Goal: Task Accomplishment & Management: Manage account settings

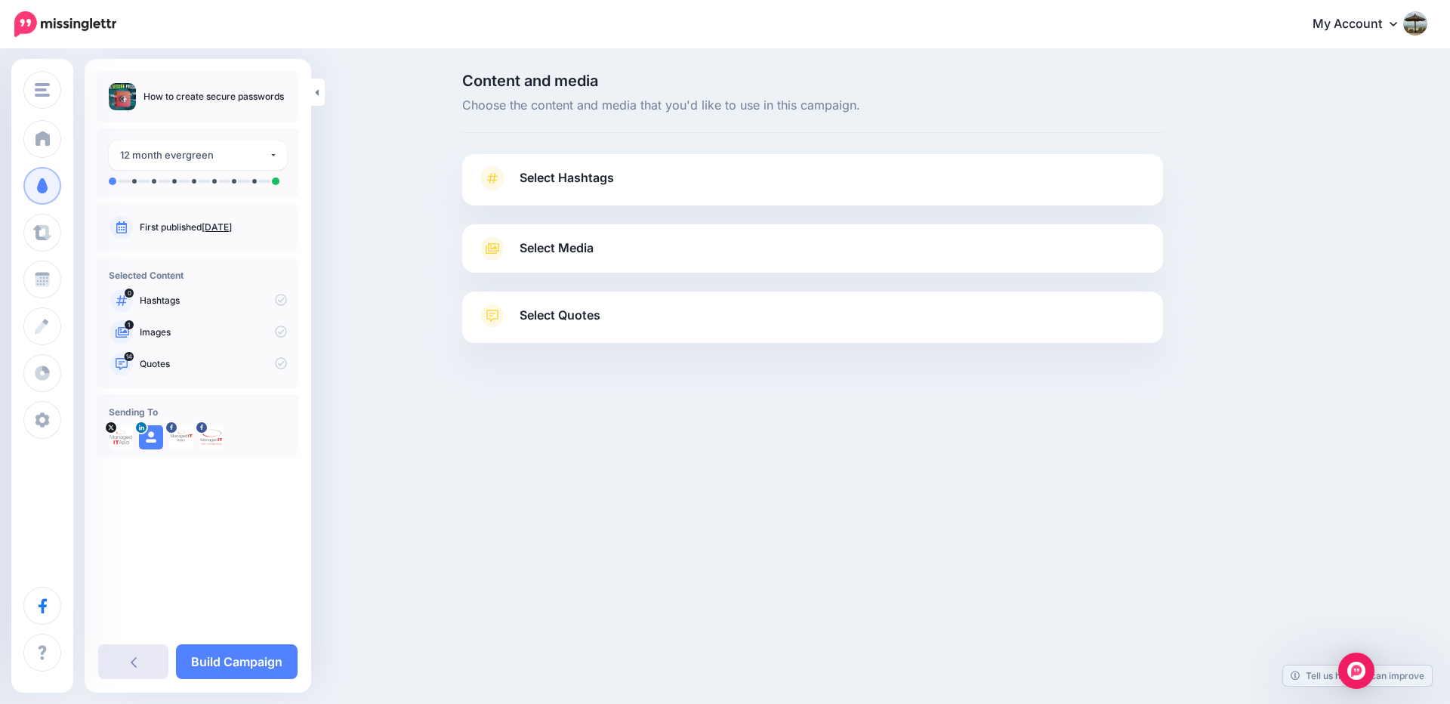
click at [146, 665] on link at bounding box center [133, 661] width 70 height 35
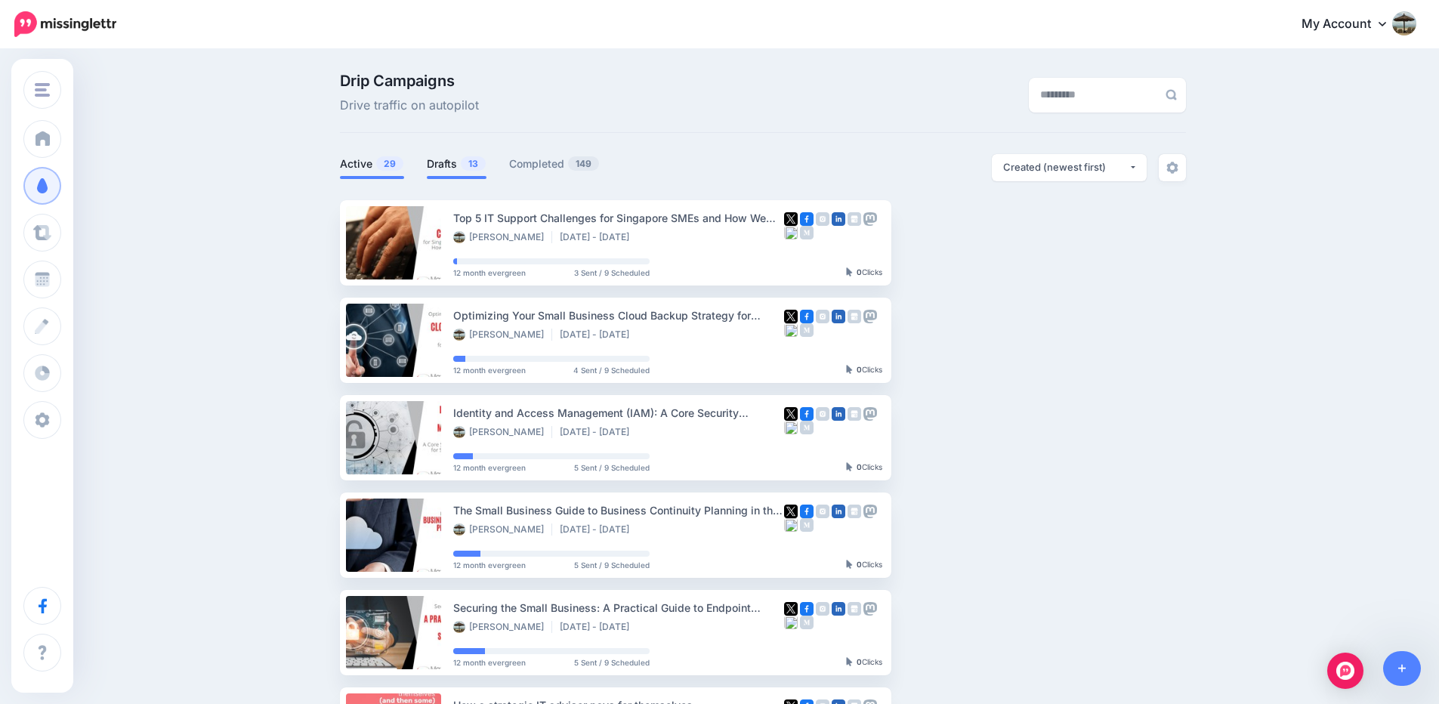
click at [465, 159] on link "Drafts 13" at bounding box center [457, 164] width 60 height 18
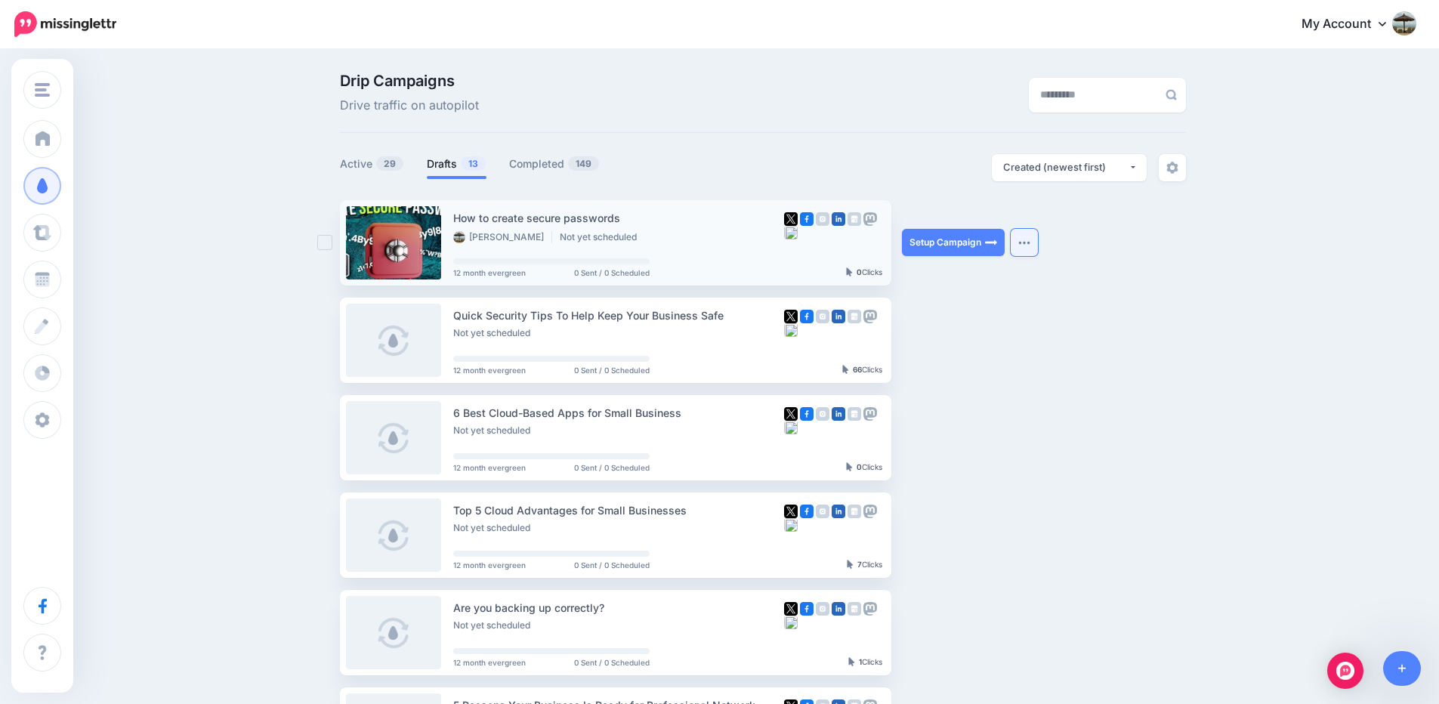
click at [1036, 249] on button "button" at bounding box center [1023, 242] width 27 height 27
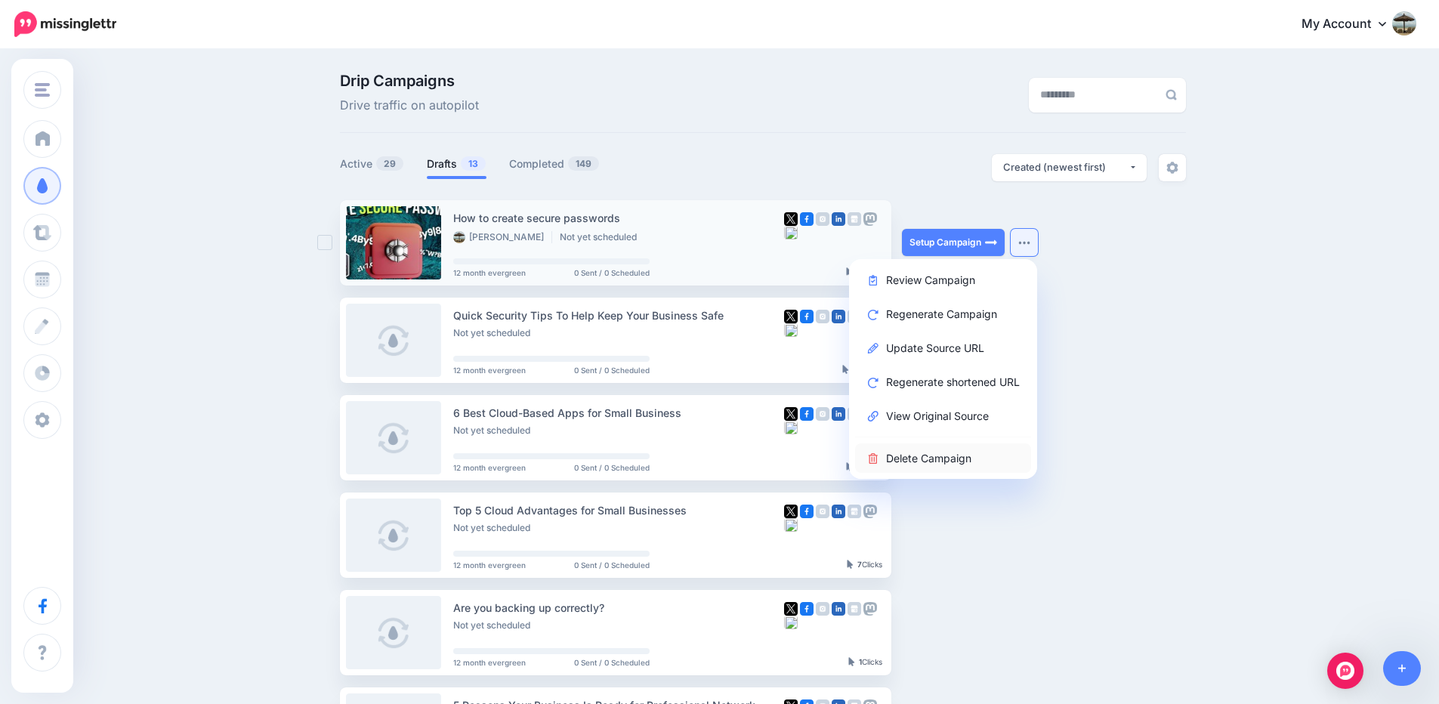
click at [995, 452] on link "Delete Campaign" at bounding box center [943, 457] width 176 height 29
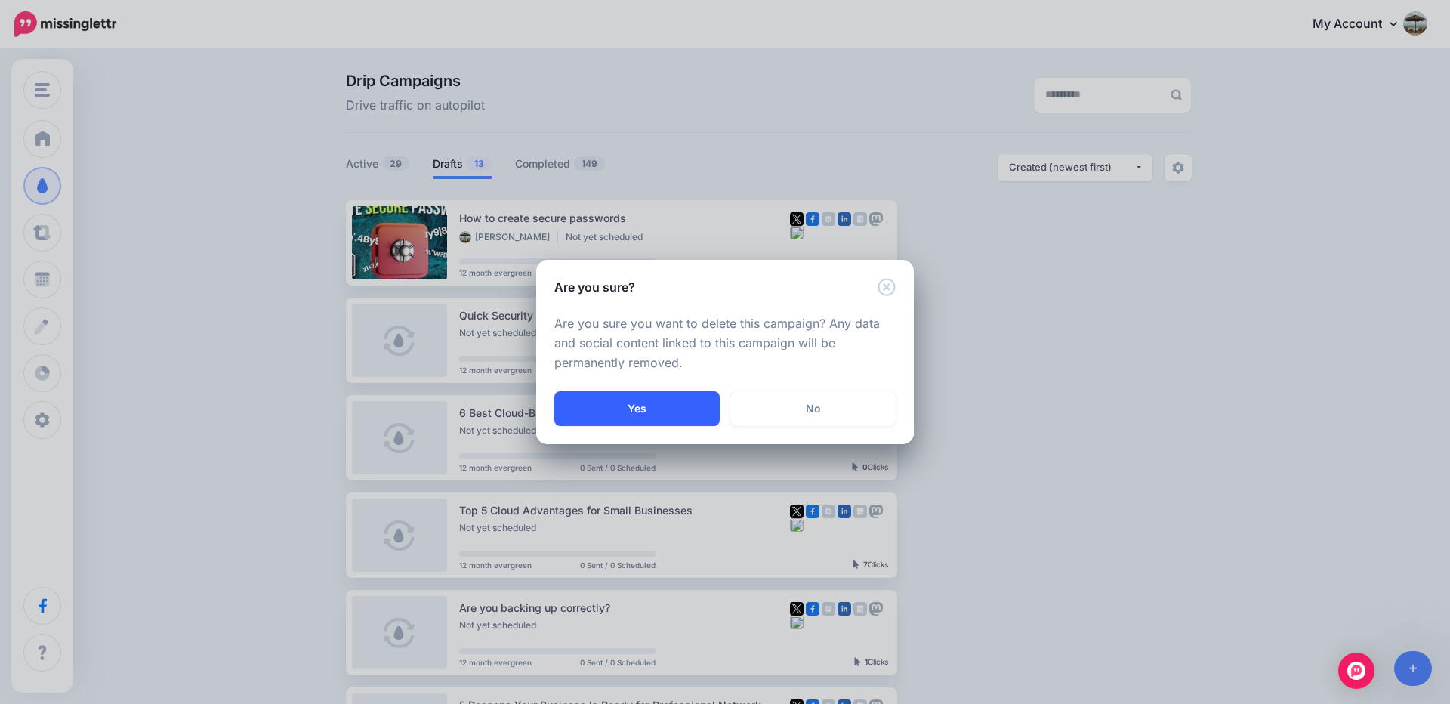
click at [668, 407] on button "Yes" at bounding box center [636, 408] width 165 height 35
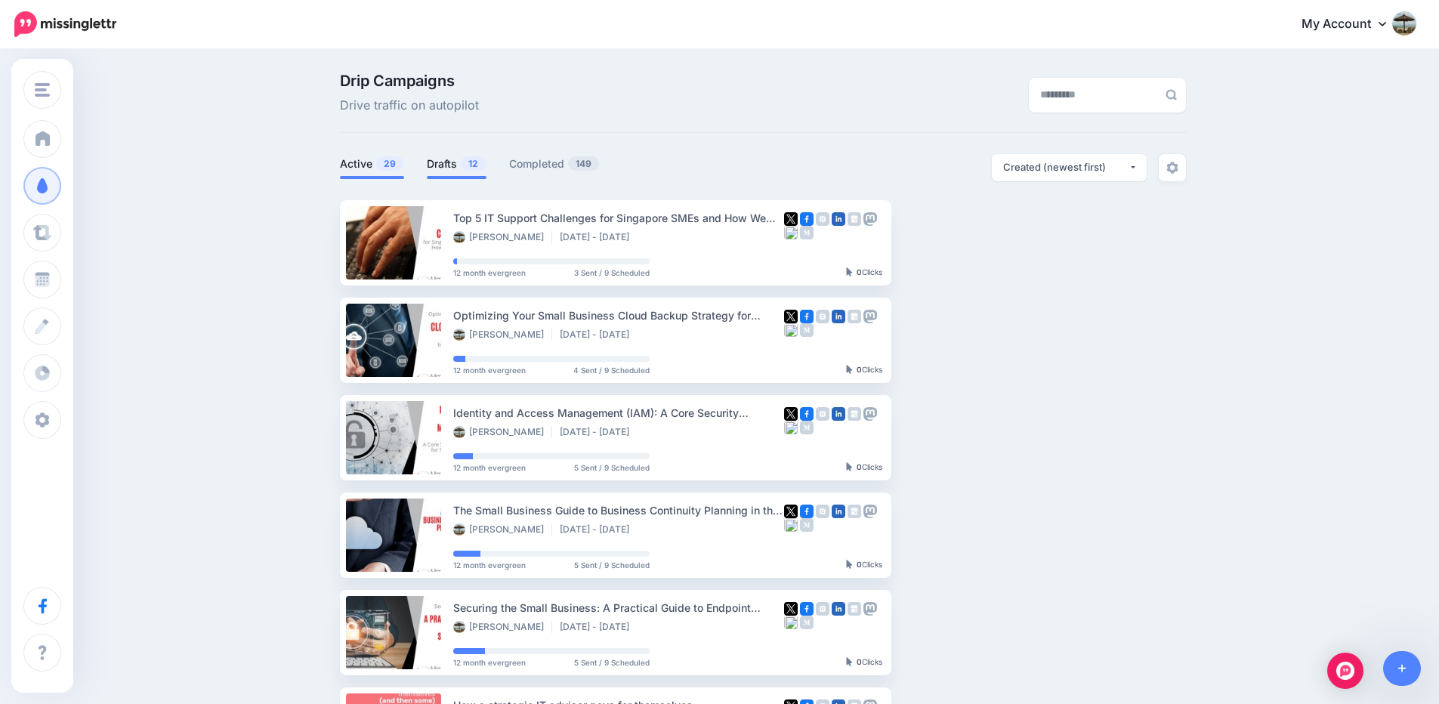
click at [452, 162] on link "Drafts 12" at bounding box center [457, 164] width 60 height 18
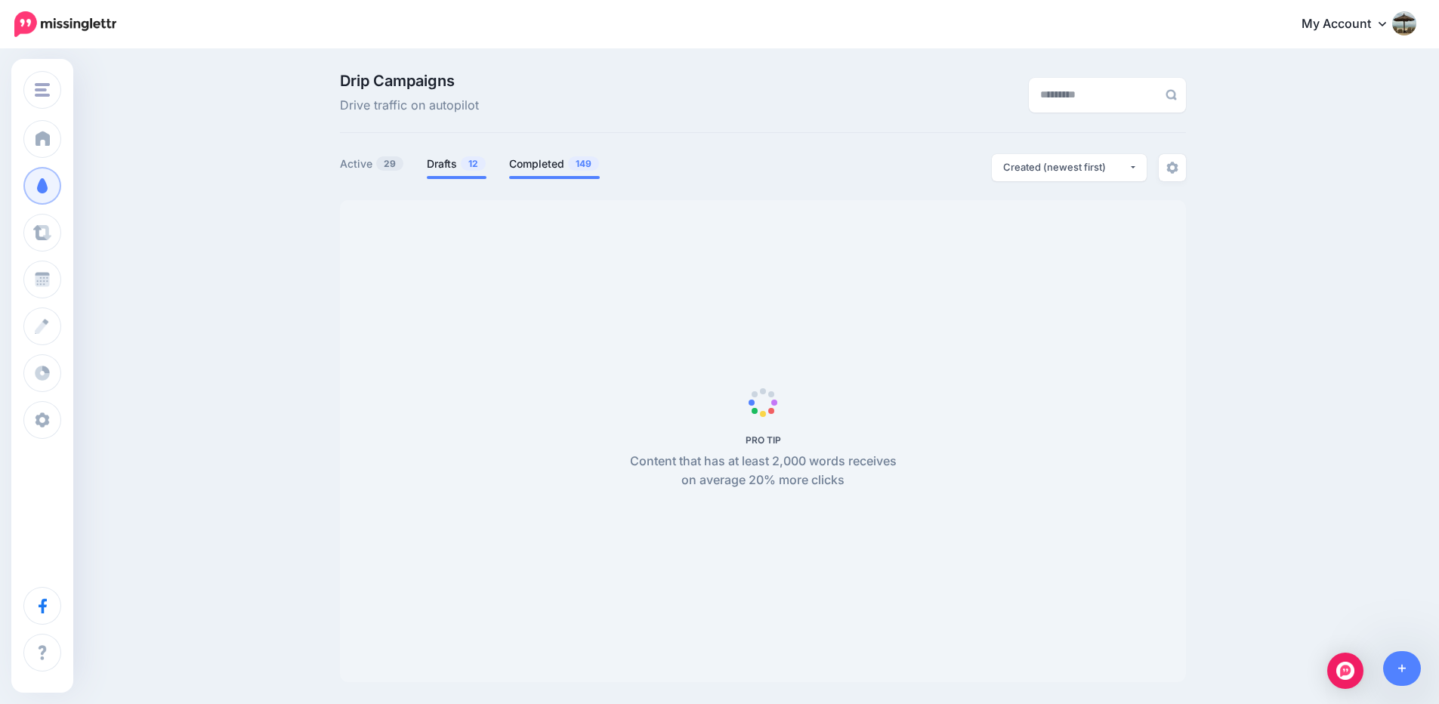
click at [560, 166] on link "Completed 149" at bounding box center [554, 164] width 91 height 18
